Goal: Task Accomplishment & Management: Use online tool/utility

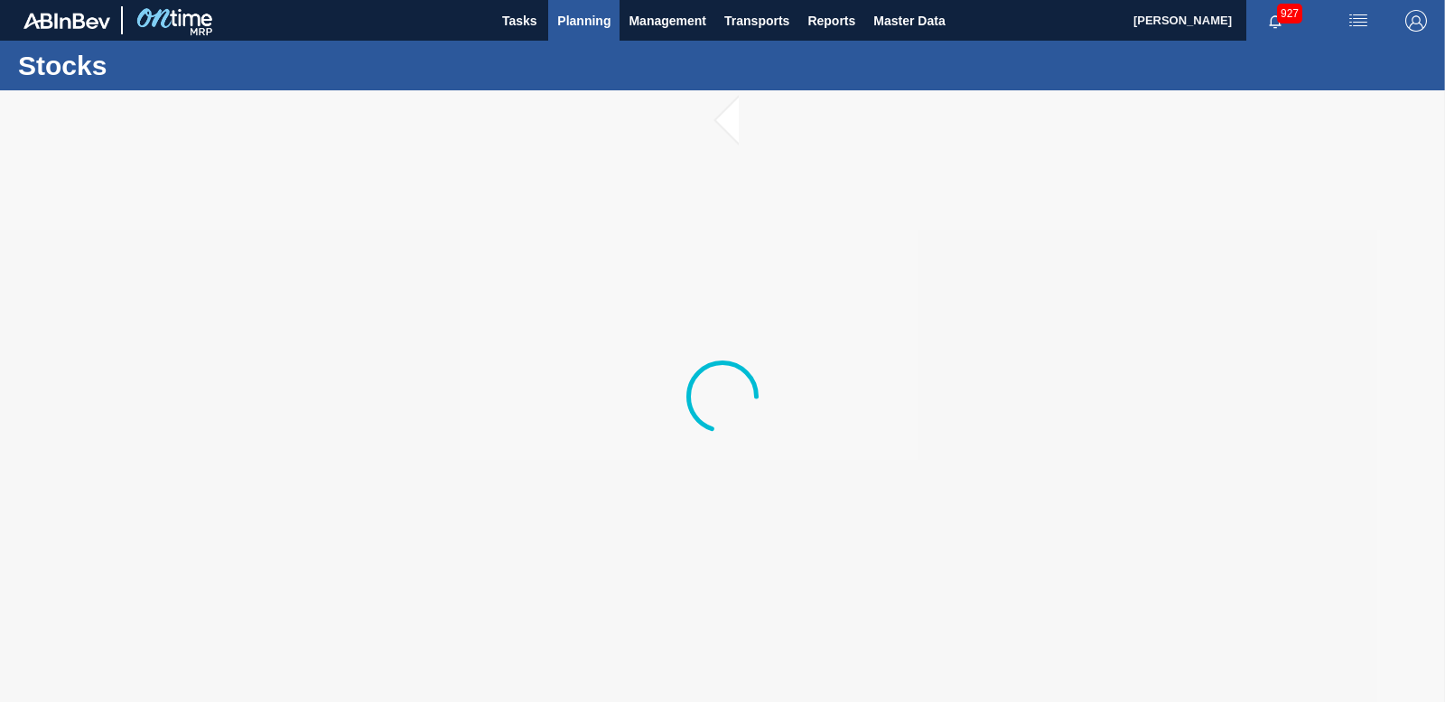
click at [588, 15] on span "Planning" at bounding box center [583, 21] width 53 height 22
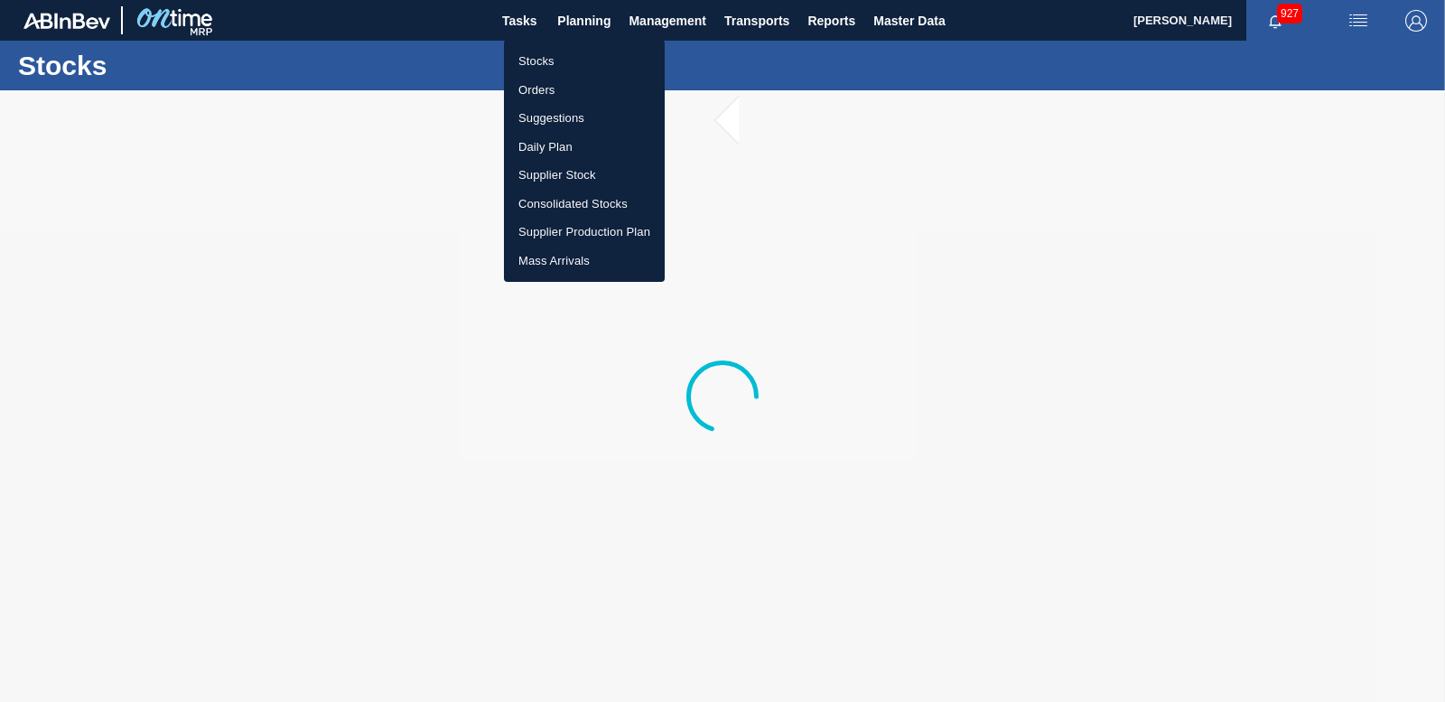
click at [547, 91] on li "Orders" at bounding box center [584, 90] width 161 height 29
click at [547, 90] on li "Orders" at bounding box center [584, 90] width 161 height 29
click at [547, 89] on li "Orders" at bounding box center [584, 90] width 161 height 29
